Goal: Task Accomplishment & Management: Manage account settings

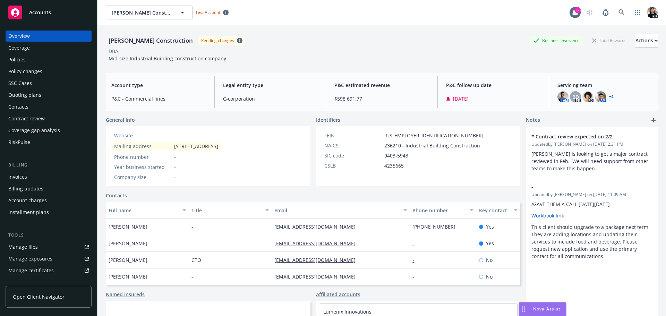
click at [63, 297] on link "Open Client Navigator" at bounding box center [49, 297] width 86 height 22
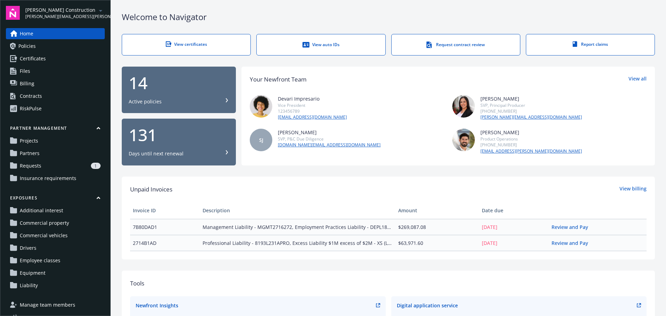
click at [56, 165] on div "1" at bounding box center [72, 166] width 57 height 6
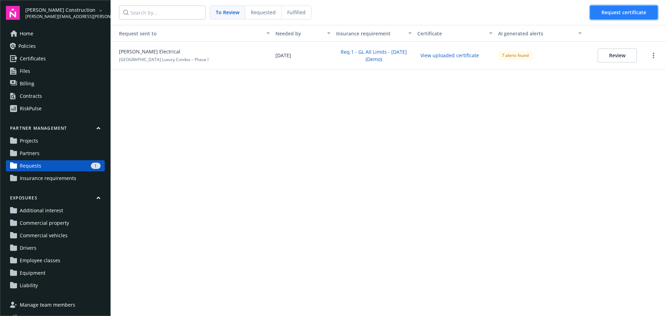
click at [608, 14] on span "Request certificate" at bounding box center [624, 12] width 45 height 7
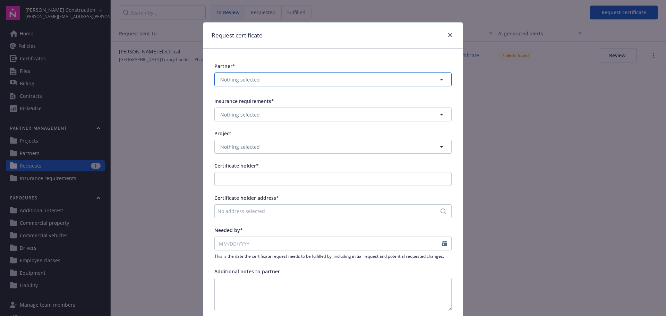
click at [304, 79] on button "Nothing selected" at bounding box center [333, 80] width 237 height 14
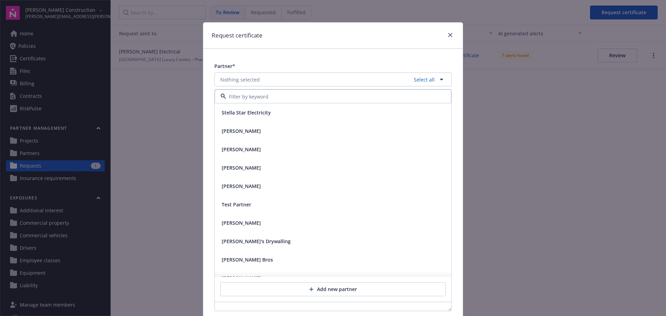
click at [356, 68] on div "Partner*" at bounding box center [333, 65] width 237 height 7
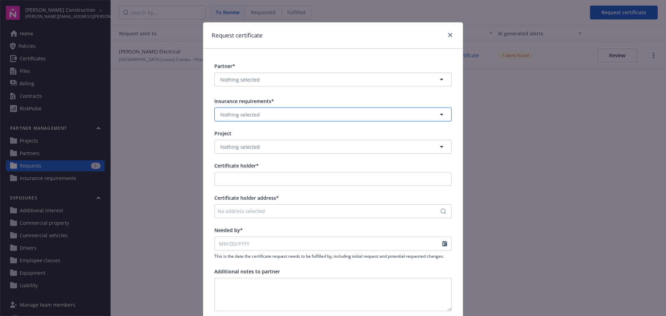
click at [312, 115] on button "Nothing selected" at bounding box center [333, 115] width 237 height 14
drag, startPoint x: 321, startPoint y: 100, endPoint x: 320, endPoint y: 105, distance: 4.6
click at [321, 101] on div "Insurance requirements*" at bounding box center [333, 101] width 237 height 7
click at [302, 150] on button "Nothing selected" at bounding box center [333, 147] width 237 height 14
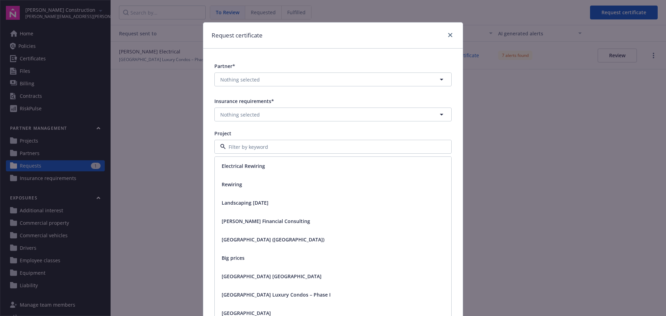
click at [311, 132] on div "Project" at bounding box center [333, 133] width 237 height 7
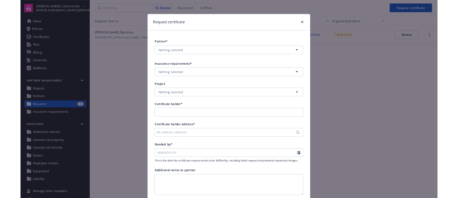
scroll to position [86, 0]
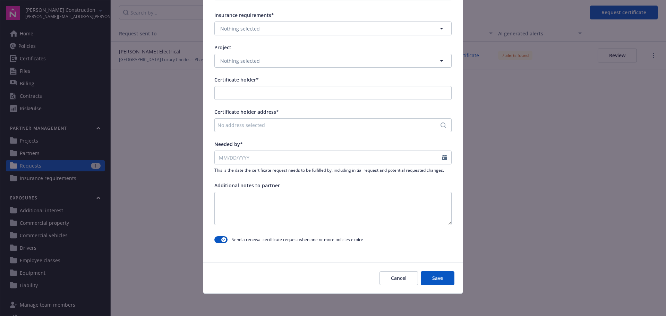
click at [389, 280] on button "Cancel" at bounding box center [399, 278] width 39 height 14
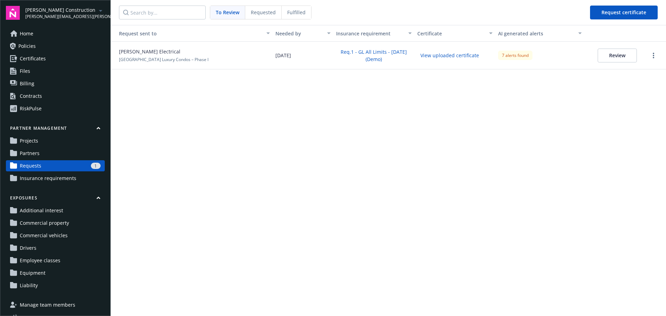
click at [64, 150] on link "Partners" at bounding box center [55, 153] width 99 height 11
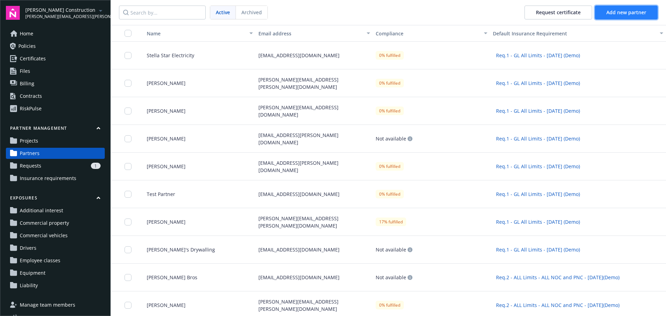
click at [618, 11] on span "Add new partner" at bounding box center [627, 12] width 40 height 7
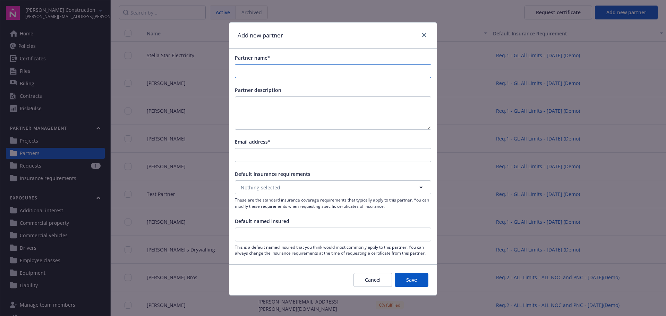
click at [309, 69] on input "Partner name*" at bounding box center [333, 71] width 196 height 13
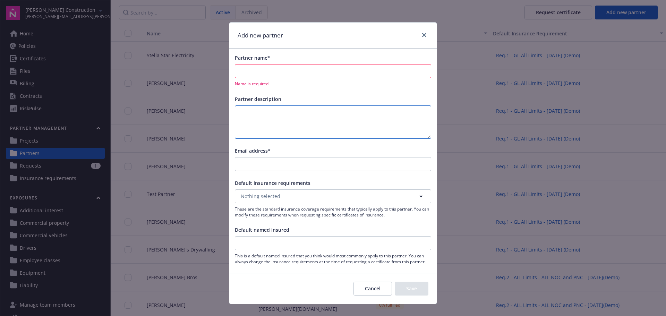
click at [305, 107] on textarea at bounding box center [333, 122] width 196 height 33
click at [423, 37] on link "close" at bounding box center [424, 35] width 8 height 8
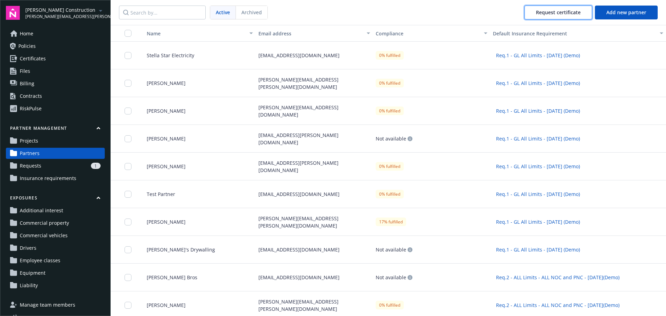
click at [552, 12] on span "Request certificate" at bounding box center [558, 12] width 45 height 7
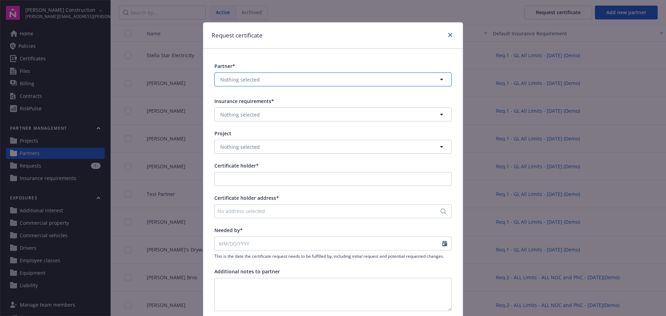
click at [319, 84] on button "Nothing selected" at bounding box center [333, 80] width 237 height 14
click at [332, 59] on div "Partner* Nothing selected Select all Stella Star Electricity [PERSON_NAME] [PER…" at bounding box center [333, 197] width 260 height 297
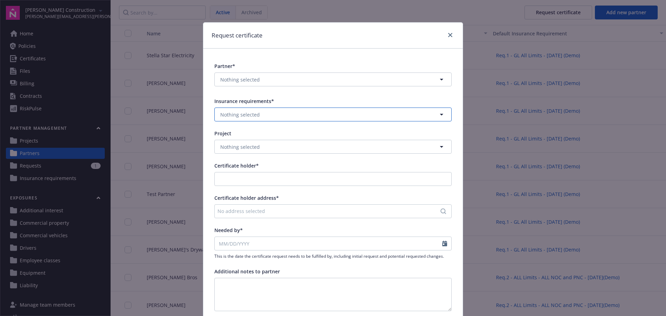
click at [317, 114] on button "Nothing selected" at bounding box center [333, 115] width 237 height 14
click at [322, 101] on div "Insurance requirements*" at bounding box center [333, 101] width 237 height 7
drag, startPoint x: 314, startPoint y: 145, endPoint x: 316, endPoint y: 133, distance: 12.0
click at [314, 144] on button "Nothing selected" at bounding box center [333, 147] width 237 height 14
click at [317, 131] on div "Project" at bounding box center [333, 133] width 237 height 7
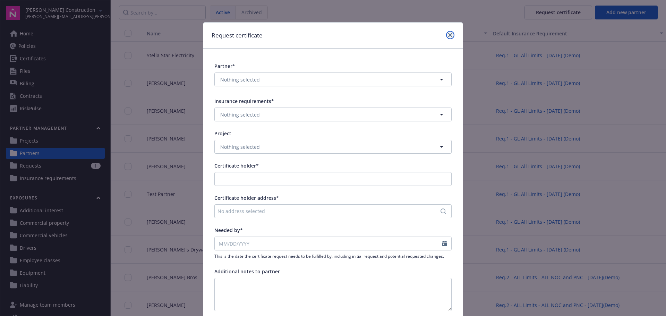
click at [448, 36] on icon "close" at bounding box center [450, 35] width 4 height 4
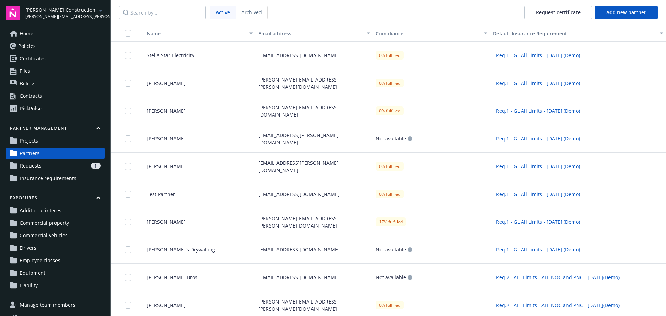
click at [30, 142] on span "Projects" at bounding box center [29, 140] width 18 height 11
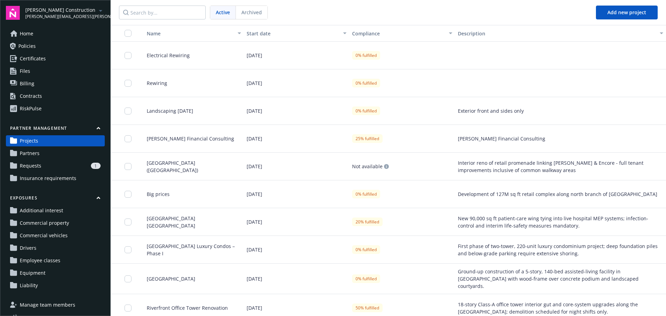
click at [310, 53] on div "[DATE]" at bounding box center [297, 56] width 106 height 28
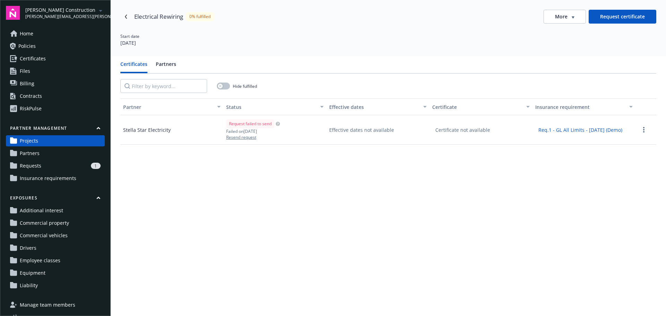
click at [610, 20] on button "Request certificate" at bounding box center [623, 17] width 68 height 14
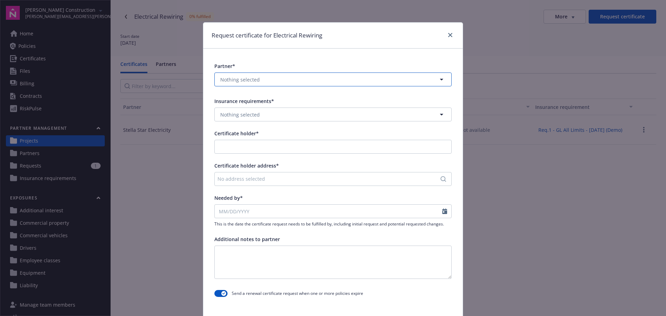
click at [366, 76] on button "Nothing selected" at bounding box center [333, 80] width 237 height 14
click at [367, 59] on div "Partner* Nothing selected Select all Stella Star Electricity Insurance requirem…" at bounding box center [333, 181] width 260 height 265
click at [448, 36] on icon "close" at bounding box center [450, 35] width 4 height 4
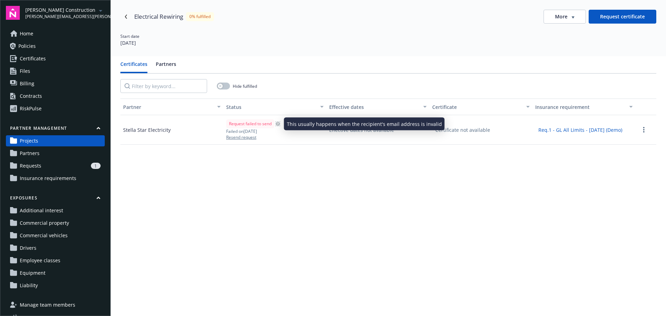
click at [279, 125] on circle at bounding box center [278, 124] width 4 height 4
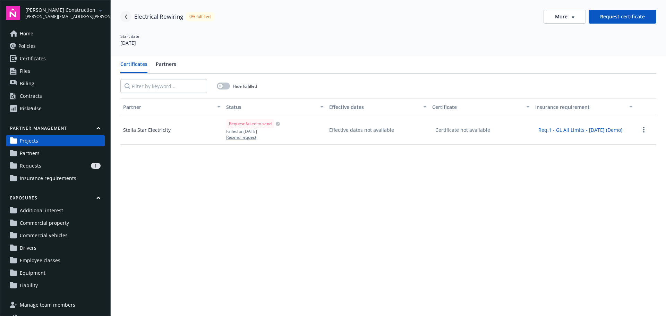
click at [124, 18] on icon "Navigate back" at bounding box center [126, 17] width 4 height 4
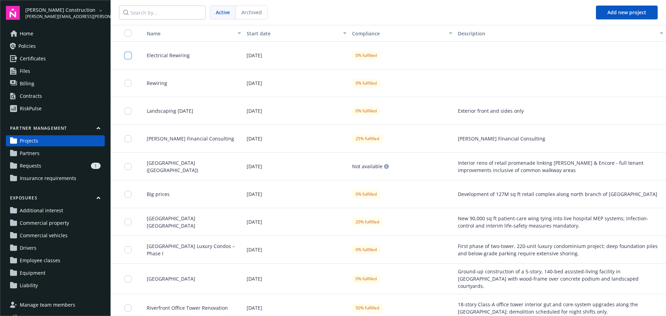
click at [129, 57] on input "checkbox" at bounding box center [128, 55] width 7 height 7
click at [337, 304] on button "Archive" at bounding box center [328, 301] width 40 height 14
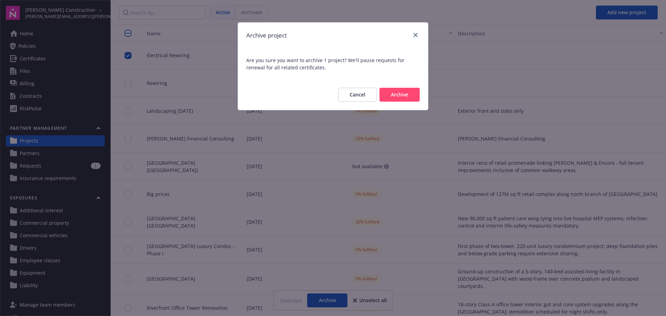
click at [412, 91] on button "Archive" at bounding box center [400, 95] width 40 height 14
checkbox input "false"
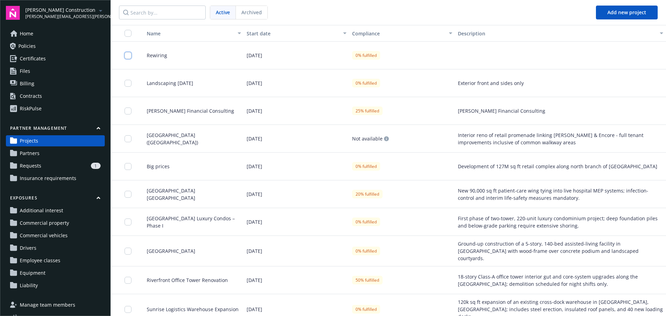
click at [126, 54] on input "checkbox" at bounding box center [128, 55] width 7 height 7
click at [329, 299] on button "Archive" at bounding box center [328, 301] width 40 height 14
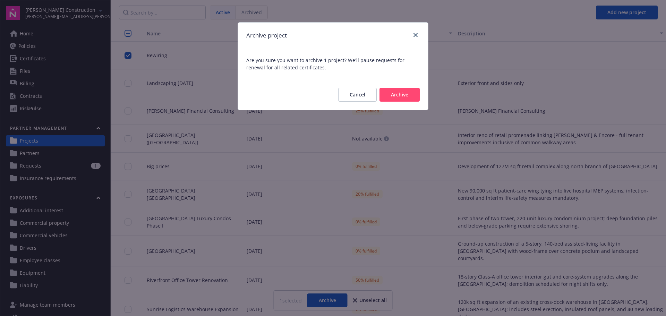
click at [397, 93] on button "Archive" at bounding box center [400, 95] width 40 height 14
checkbox input "false"
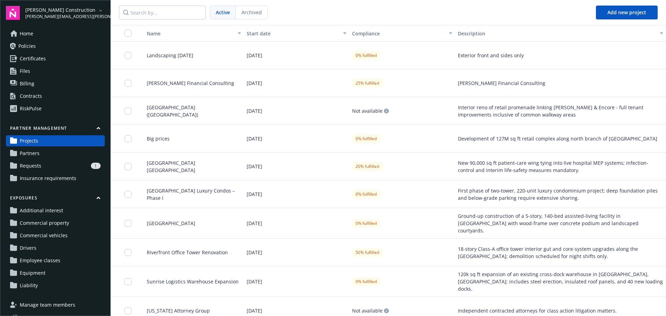
click at [72, 150] on link "Partners" at bounding box center [55, 153] width 99 height 11
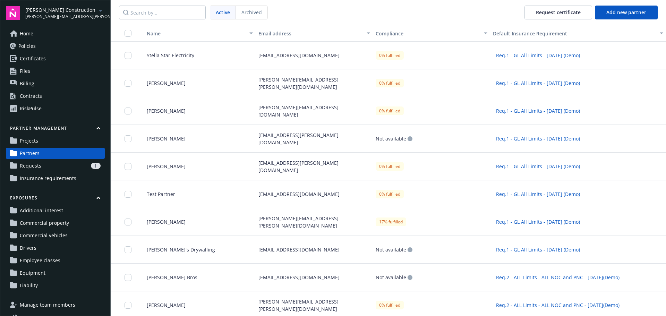
click at [130, 60] on div at bounding box center [130, 55] width 11 height 19
click at [129, 85] on input "checkbox" at bounding box center [128, 83] width 7 height 7
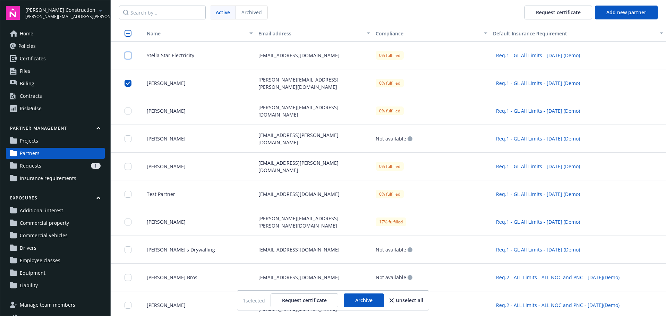
click at [128, 55] on input "checkbox" at bounding box center [128, 55] width 7 height 7
click at [370, 303] on button "Archive" at bounding box center [364, 301] width 40 height 14
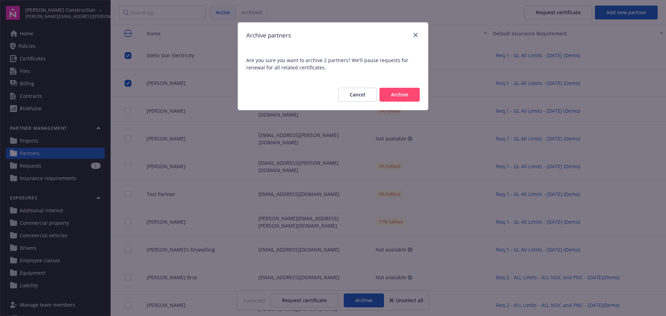
click at [409, 98] on button "Archive" at bounding box center [400, 95] width 40 height 14
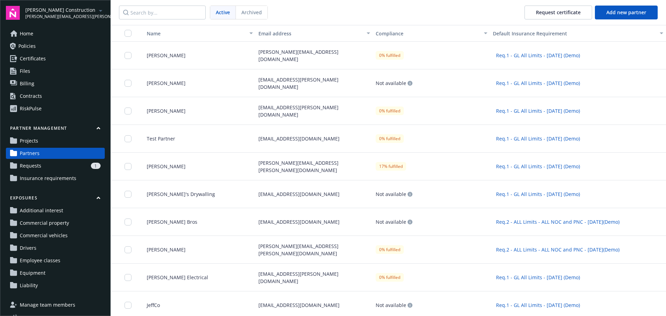
click at [67, 178] on span "Insurance requirements" at bounding box center [48, 178] width 57 height 11
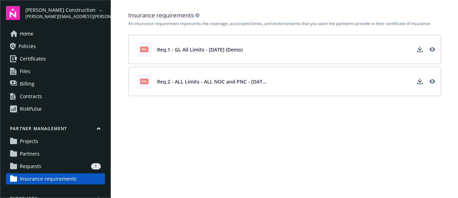
click at [41, 150] on link "Partners" at bounding box center [55, 153] width 99 height 11
